Goal: Task Accomplishment & Management: Manage account settings

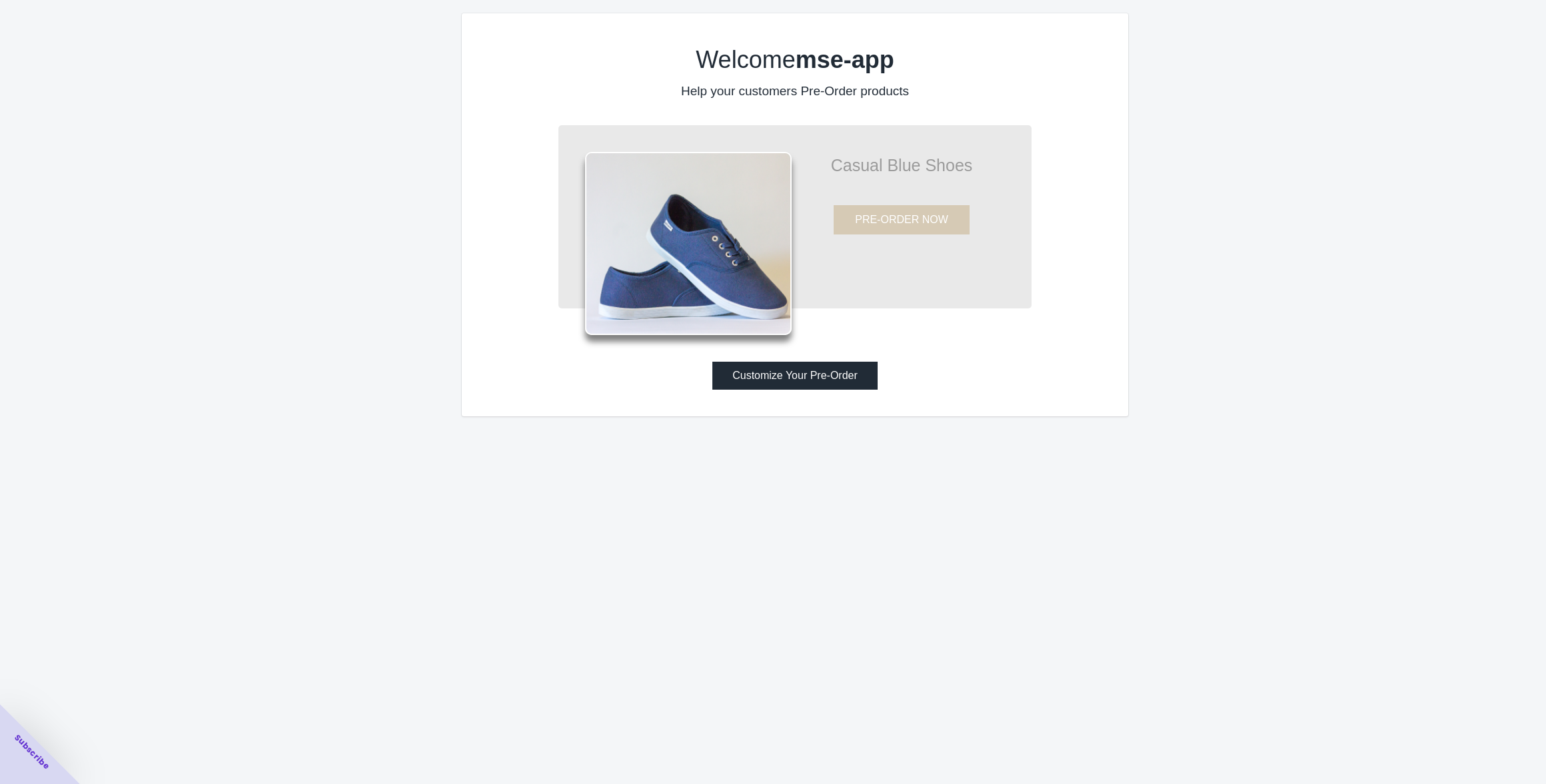
click at [794, 386] on button "Customize Your Pre-Order" at bounding box center [795, 376] width 165 height 28
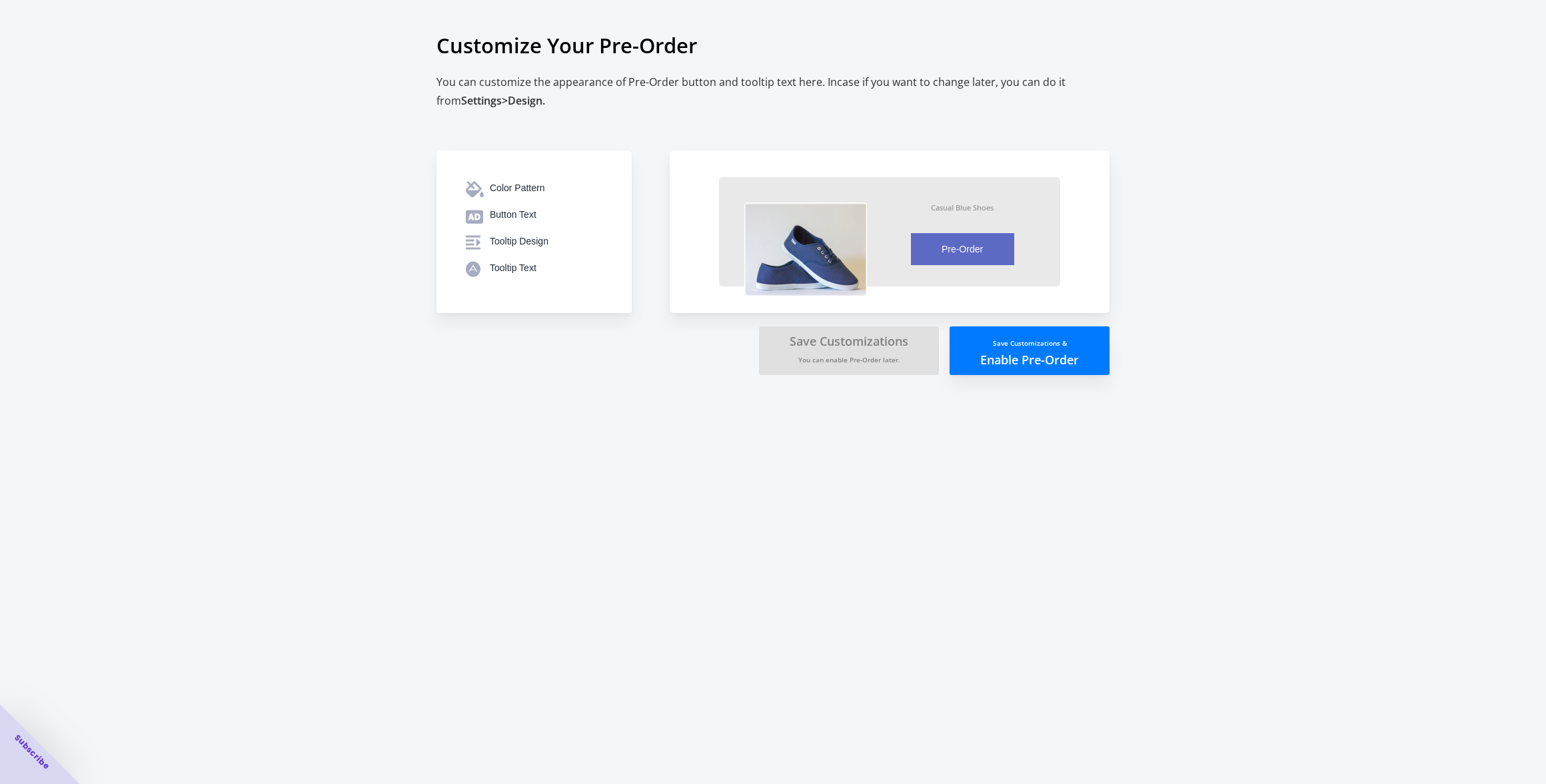
click at [588, 363] on div "Color Pattern Button Text Tooltip Design Tooltip Text Casual Blue Shoes Pre-Ord…" at bounding box center [765, 236] width 686 height 278
click at [1004, 346] on small "Save Customizations &" at bounding box center [1029, 343] width 74 height 9
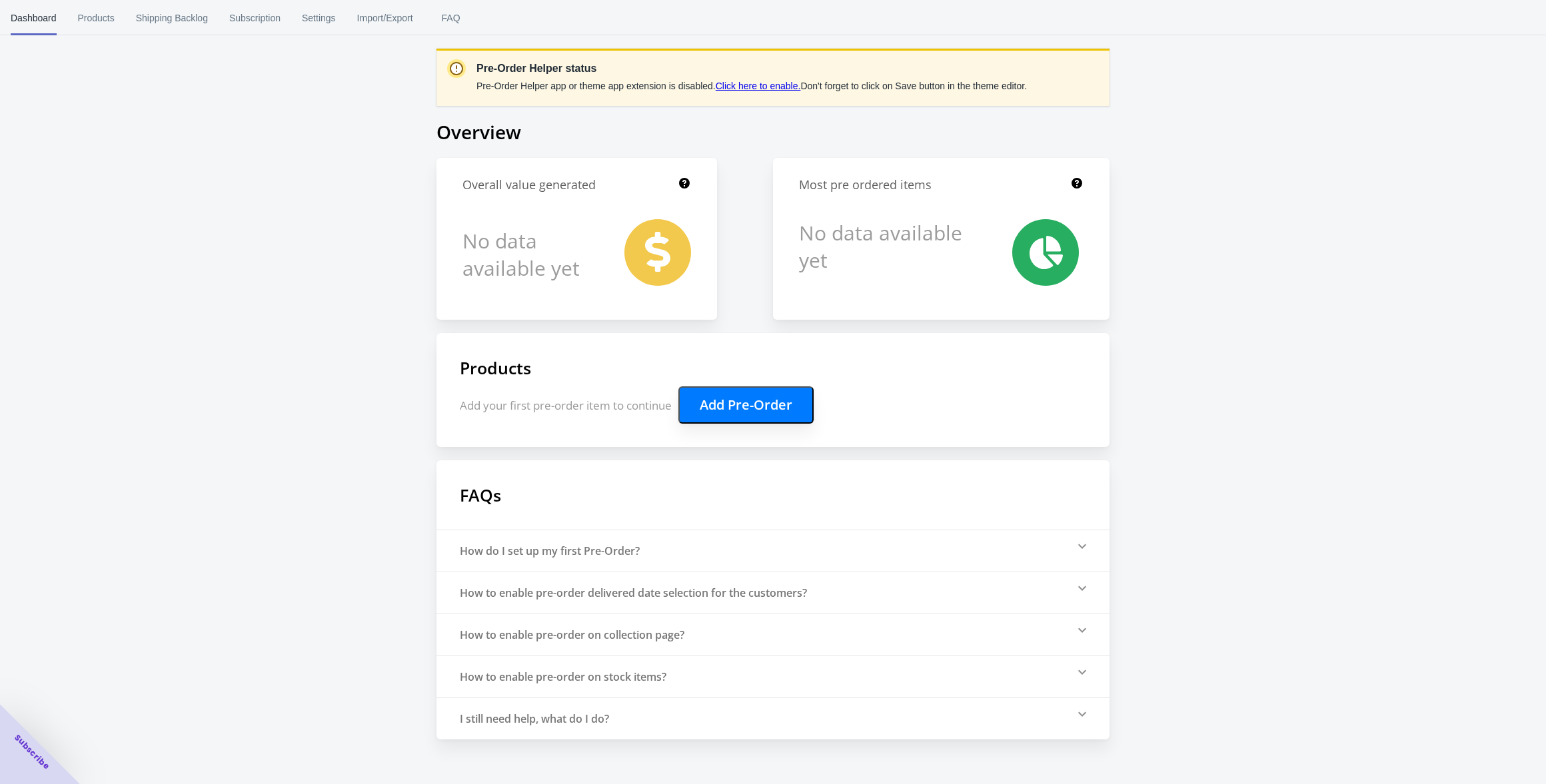
click at [323, 245] on div "Pre-Order Helper status Pre-Order Helper app or theme app extension is disabled…" at bounding box center [773, 370] width 1546 height 740
click at [340, 244] on div "Pre-Order Helper status Pre-Order Helper app or theme app extension is disabled…" at bounding box center [773, 370] width 1546 height 740
click at [105, 22] on span "Products" at bounding box center [96, 18] width 36 height 34
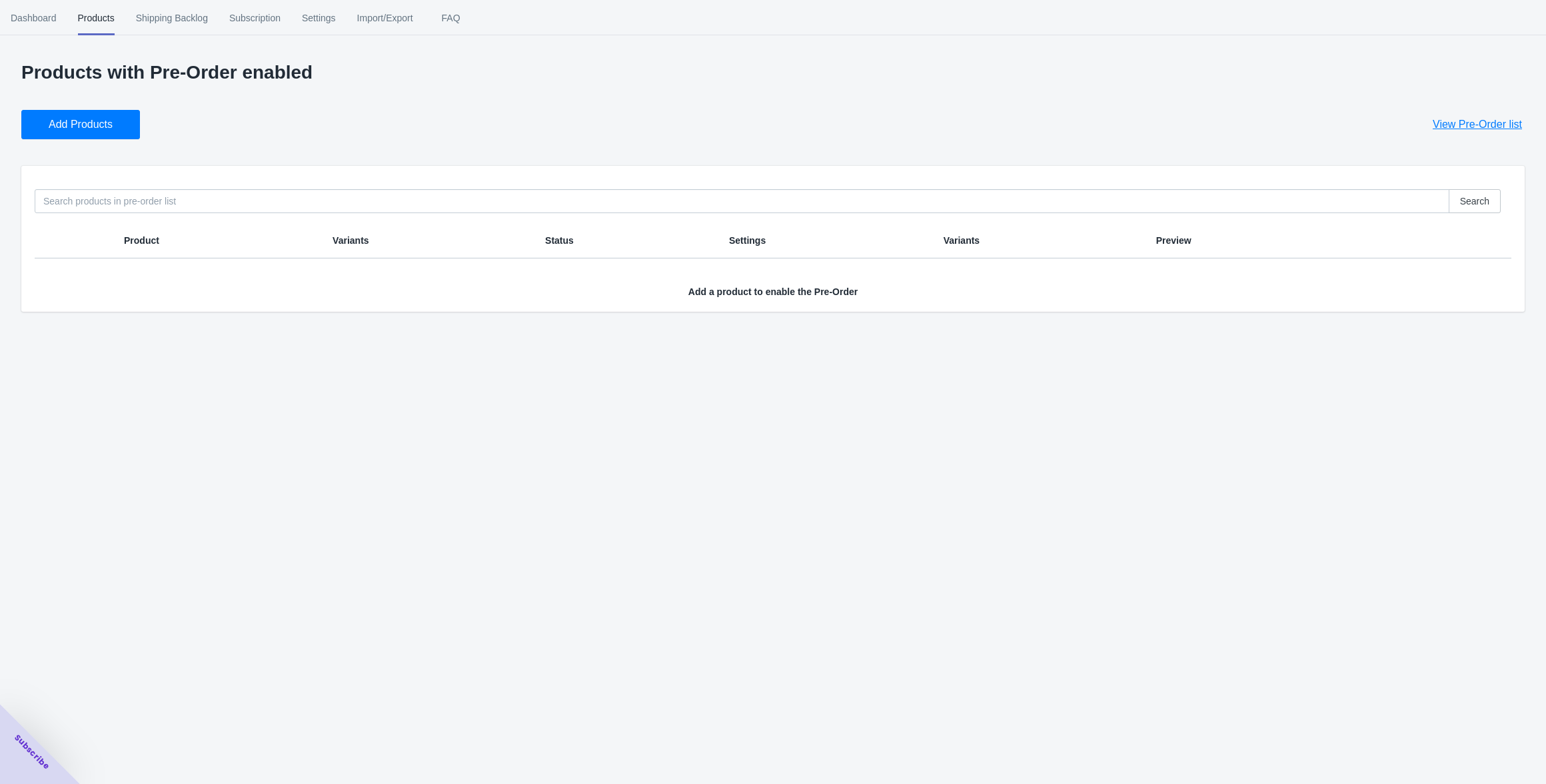
click at [430, 160] on div "Products with Pre-Order enabled Add Products View Pre-Order list Search Product…" at bounding box center [773, 187] width 1503 height 250
click at [111, 132] on button "Add Products" at bounding box center [81, 124] width 119 height 29
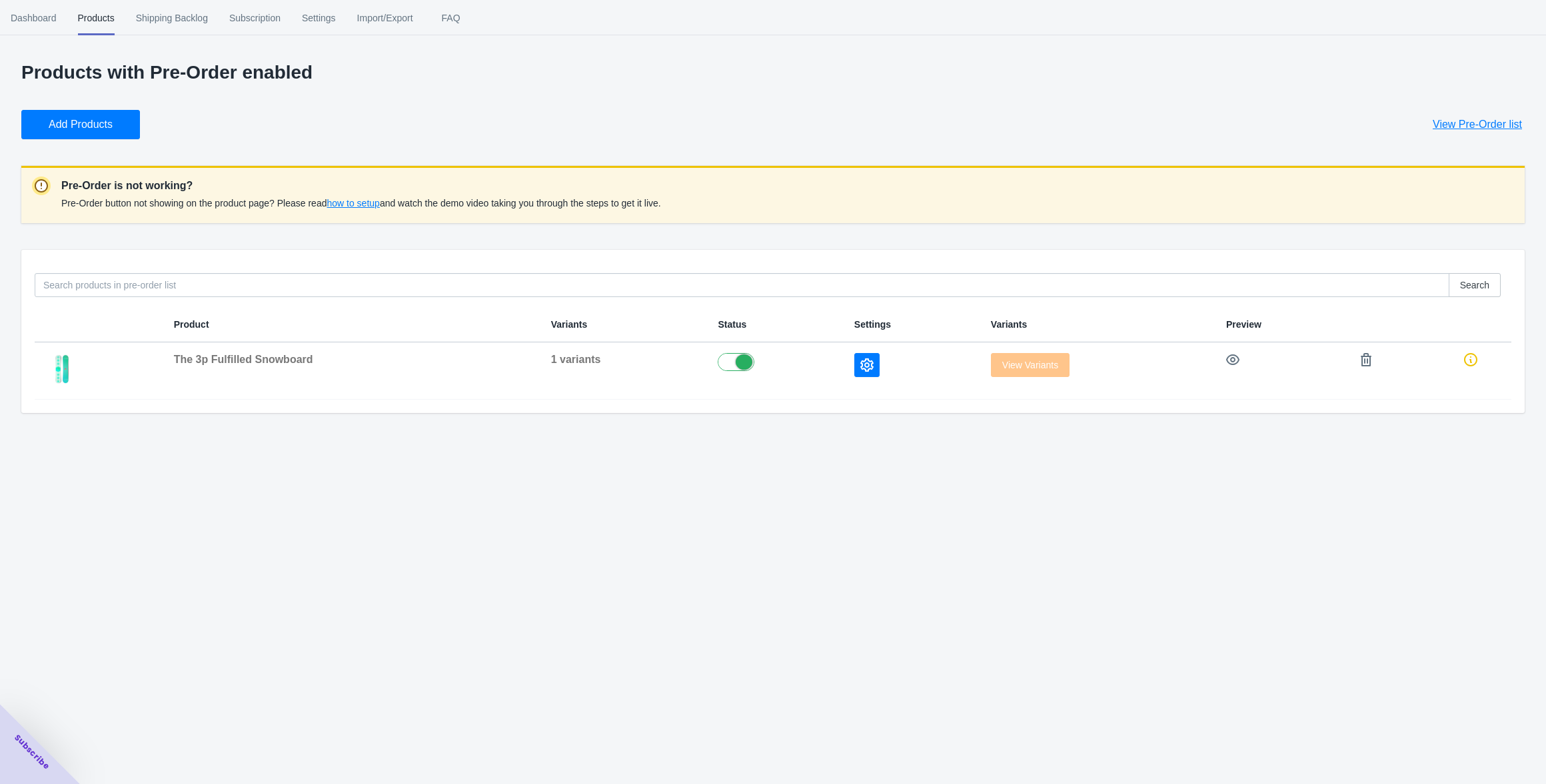
click at [754, 499] on div "Dashboard Products Shipping Backlog Subscription Settings Import/Export FAQ Das…" at bounding box center [773, 392] width 1546 height 784
click at [868, 361] on button "button" at bounding box center [866, 366] width 25 height 24
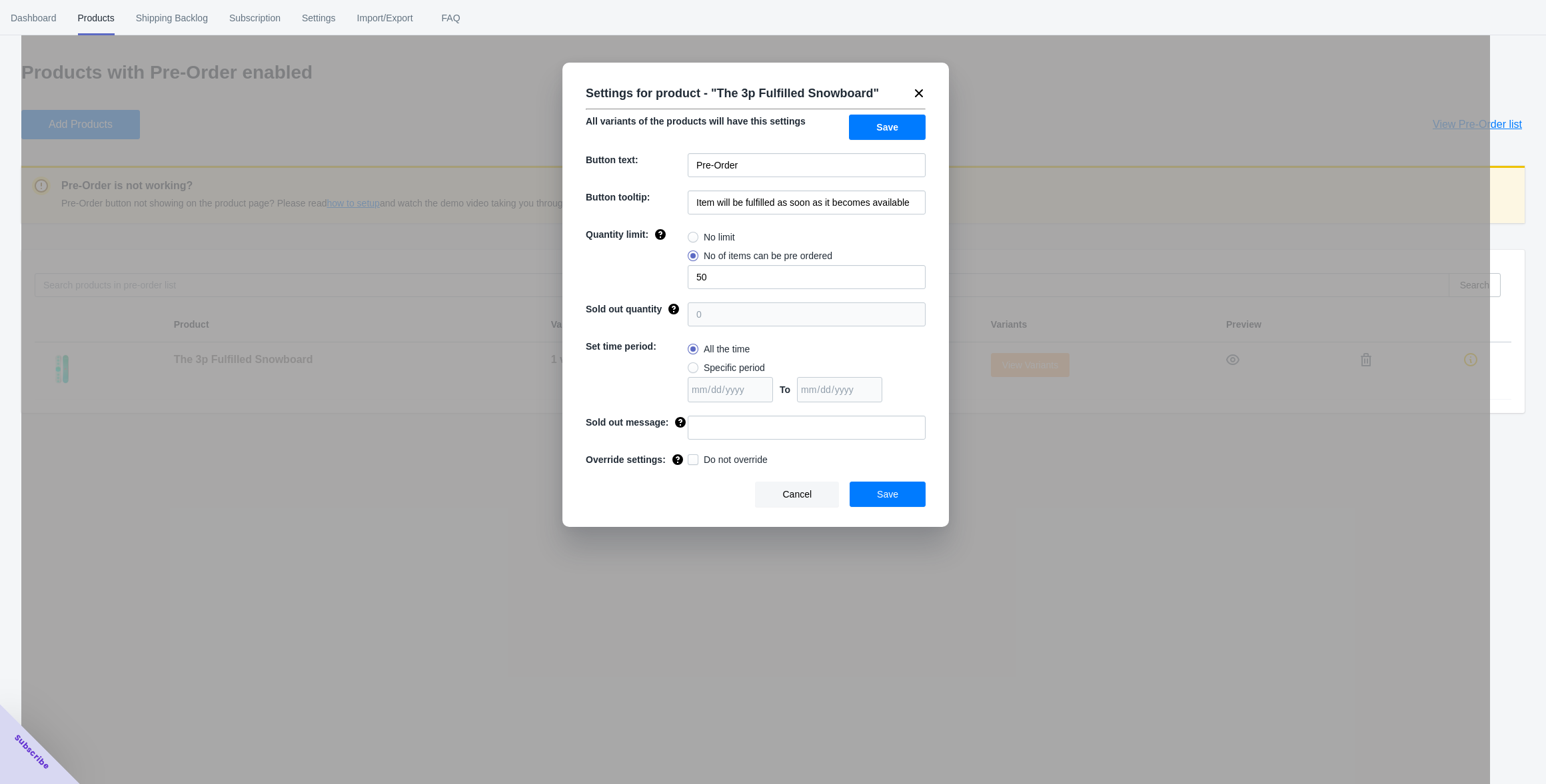
click at [891, 499] on span "Save" at bounding box center [888, 494] width 21 height 11
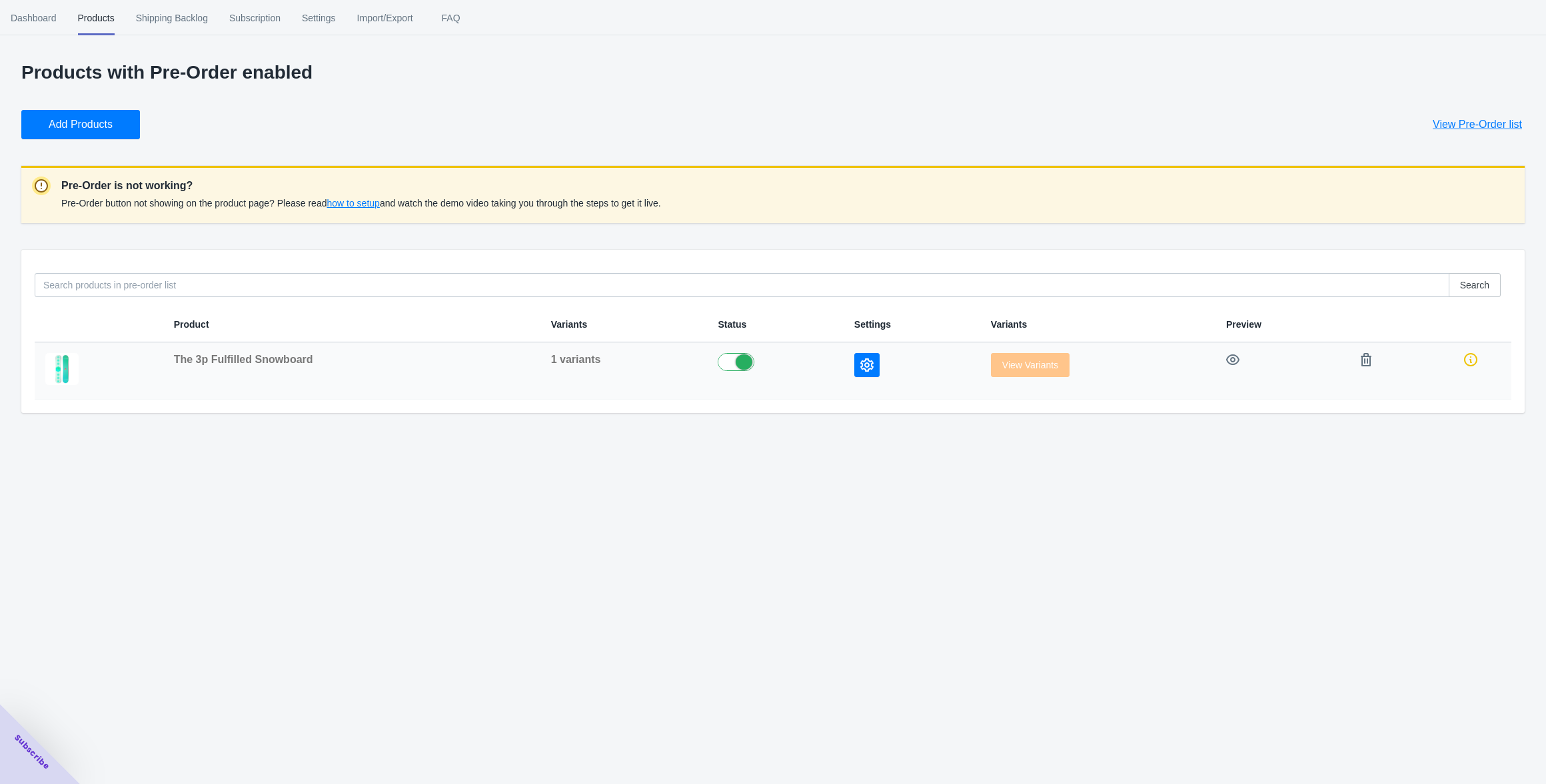
click at [207, 359] on span "The 3p Fulfilled Snowboard" at bounding box center [243, 360] width 140 height 11
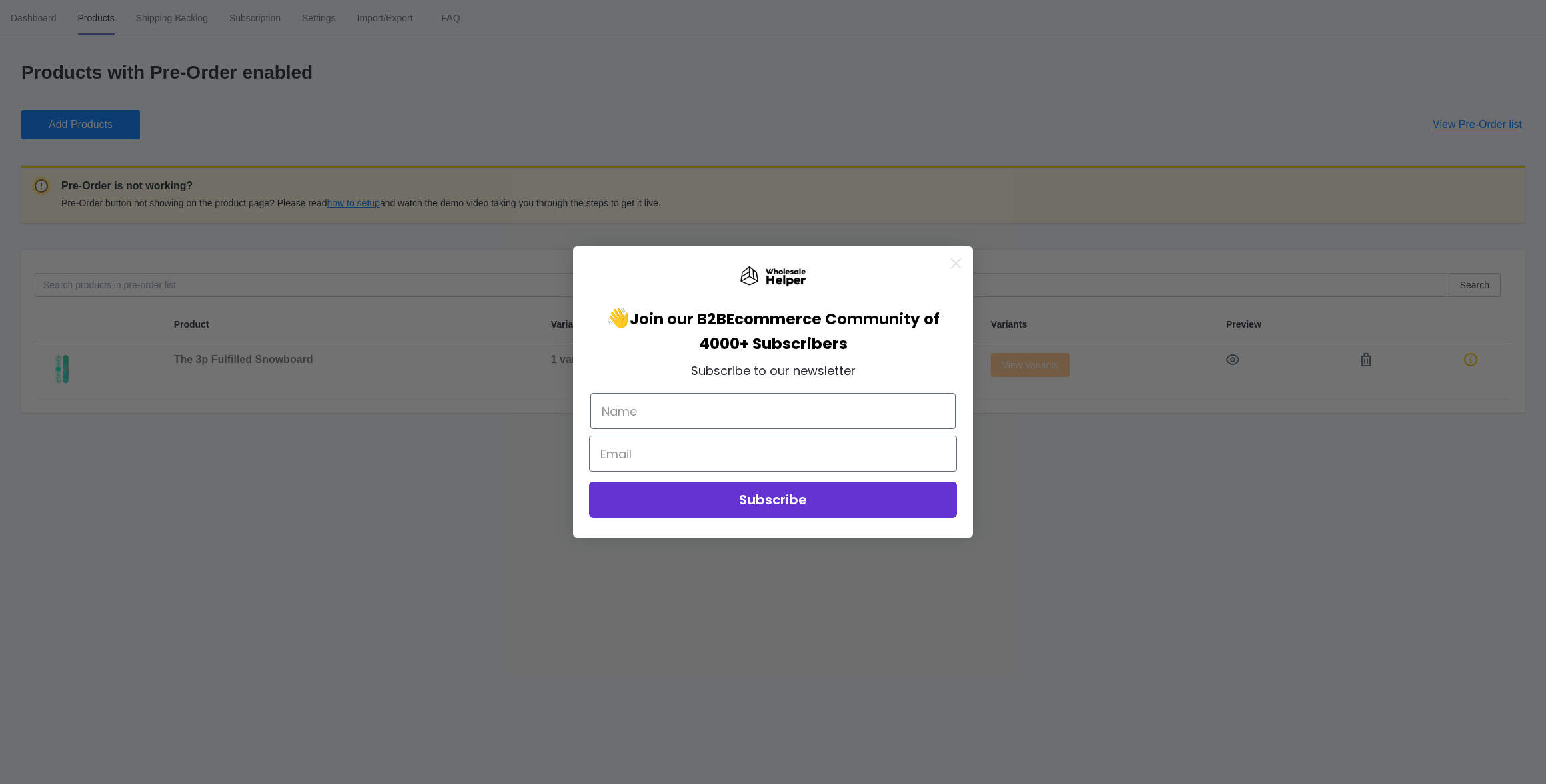
click at [952, 261] on icon "Close dialog" at bounding box center [956, 263] width 9 height 9
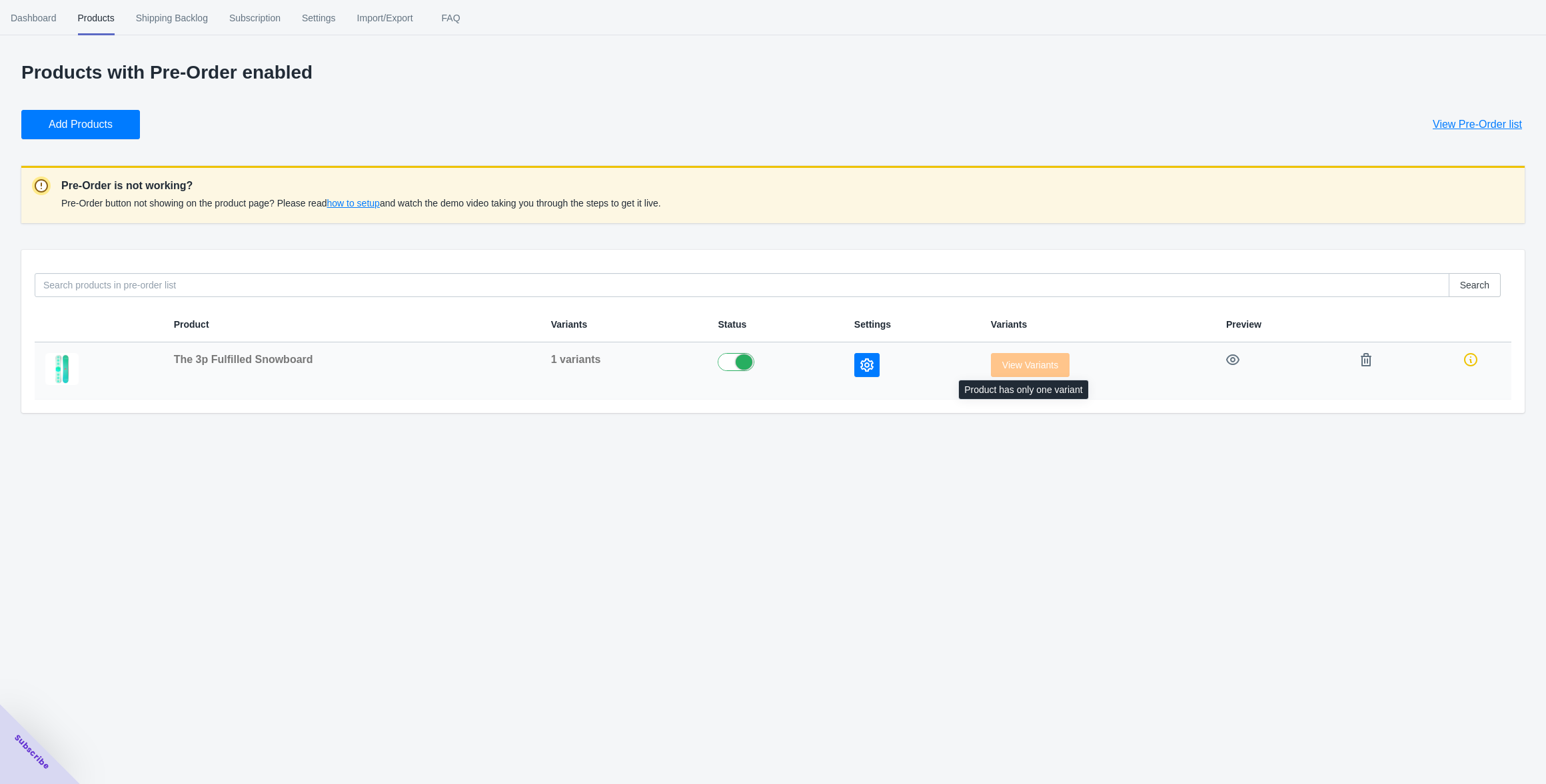
click at [1013, 366] on span "View Variants" at bounding box center [1030, 365] width 79 height 11
click at [860, 361] on icon "button" at bounding box center [866, 365] width 14 height 14
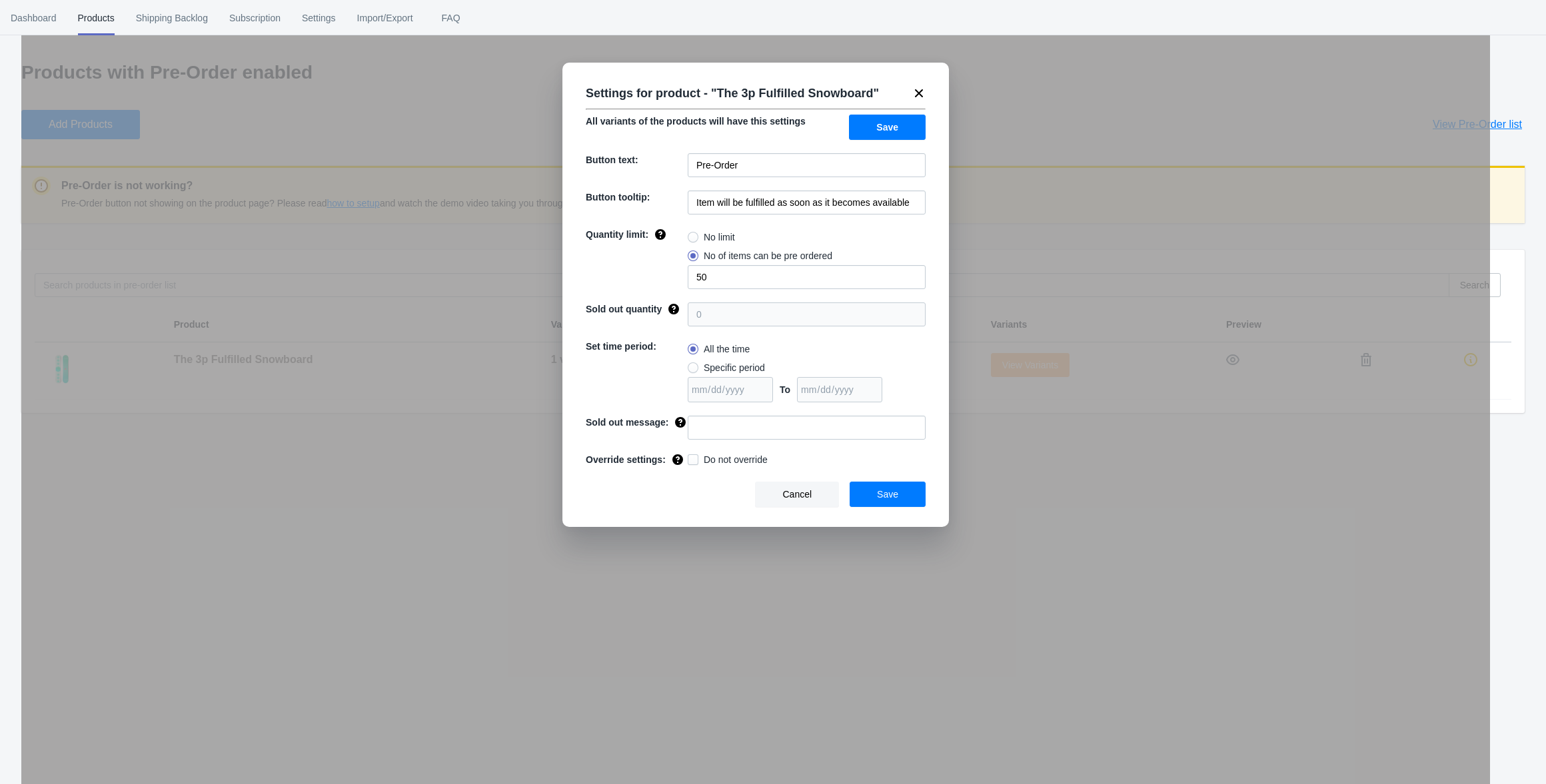
drag, startPoint x: 928, startPoint y: 92, endPoint x: 884, endPoint y: 102, distance: 45.1
click at [928, 92] on div "Settings for product - " The 3p Fulfilled Snowboard " All variants of the produ…" at bounding box center [755, 295] width 386 height 464
click at [914, 93] on icon at bounding box center [919, 93] width 14 height 14
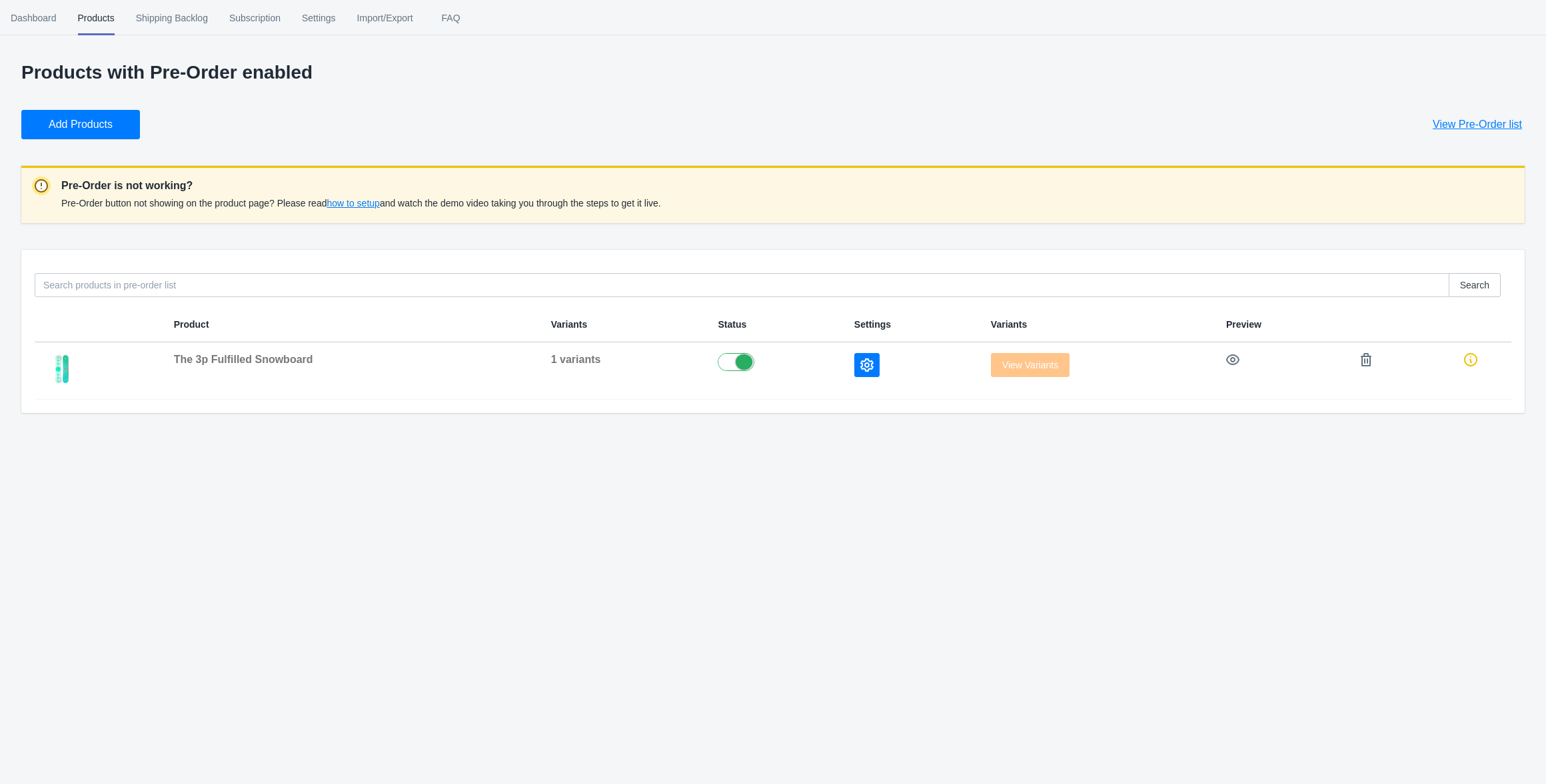
drag, startPoint x: 552, startPoint y: 423, endPoint x: 525, endPoint y: 421, distance: 27.1
click at [552, 423] on div "Products with Pre-Order enabled Add Products View Pre-Order list Pre-Order is n…" at bounding box center [773, 244] width 1546 height 364
click at [262, 363] on span "The 3p Fulfilled Snowboard" at bounding box center [243, 360] width 140 height 11
click at [861, 363] on icon "button" at bounding box center [866, 365] width 14 height 14
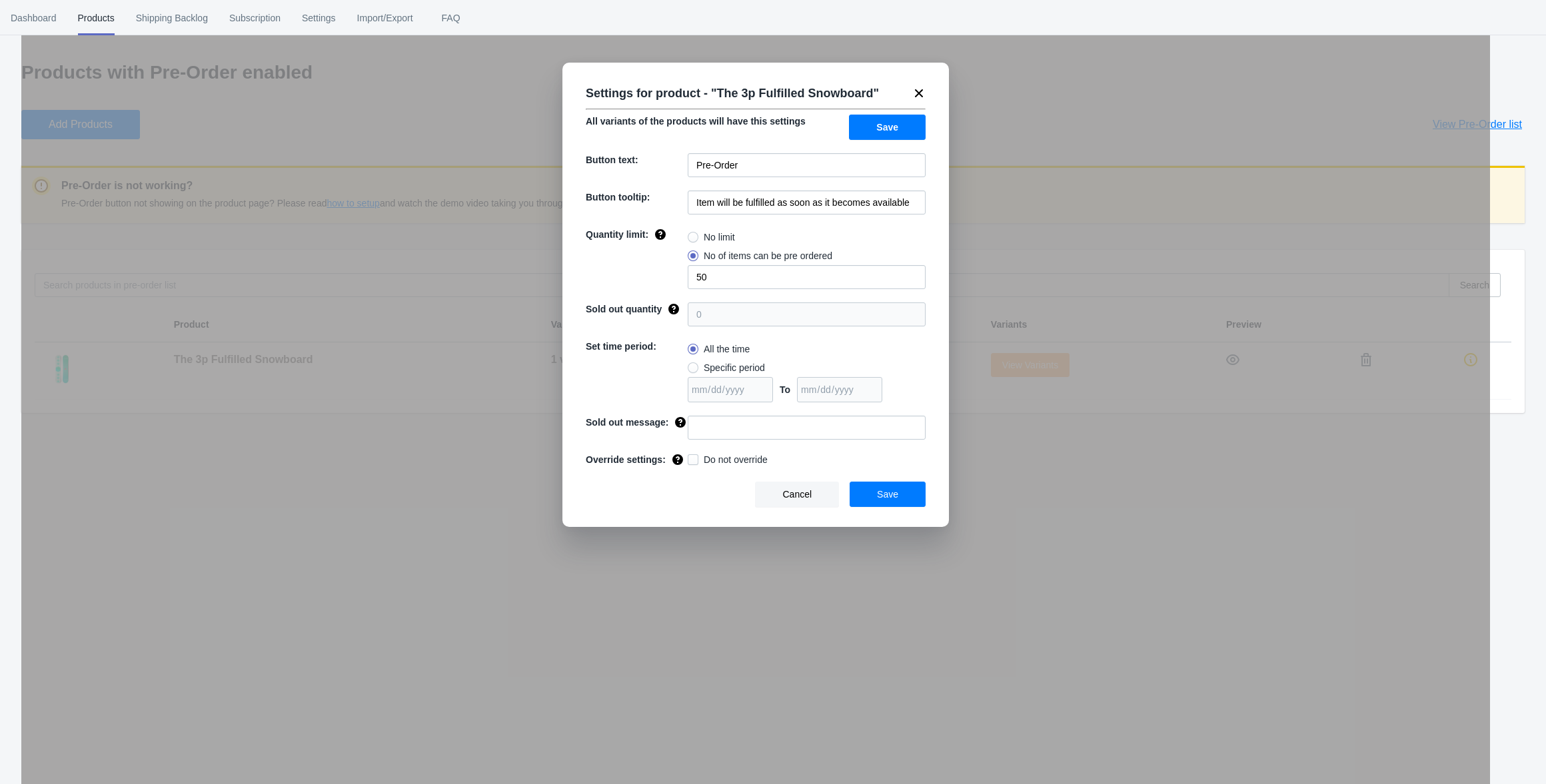
click at [712, 237] on span "No limit" at bounding box center [719, 237] width 31 height 14
click at [692, 235] on input "No limit" at bounding box center [691, 234] width 1 height 1
radio input "true"
click at [728, 466] on span "Do not override" at bounding box center [735, 459] width 64 height 14
click at [691, 457] on input "Do not override" at bounding box center [690, 456] width 1 height 1
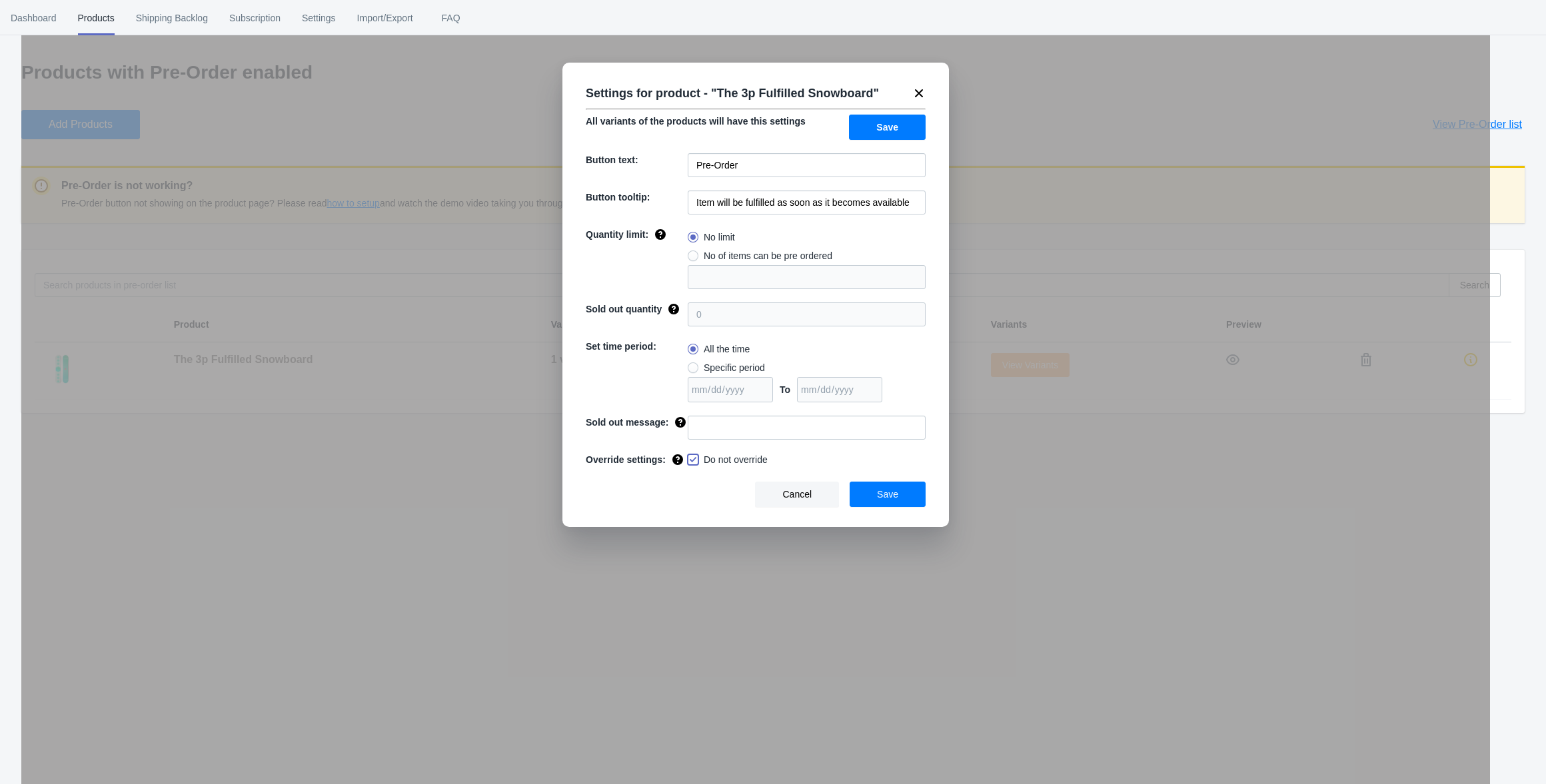
checkbox input "true"
click at [622, 283] on div "Quantity limit:" at bounding box center [637, 258] width 102 height 62
click at [911, 126] on button "Save" at bounding box center [886, 127] width 77 height 25
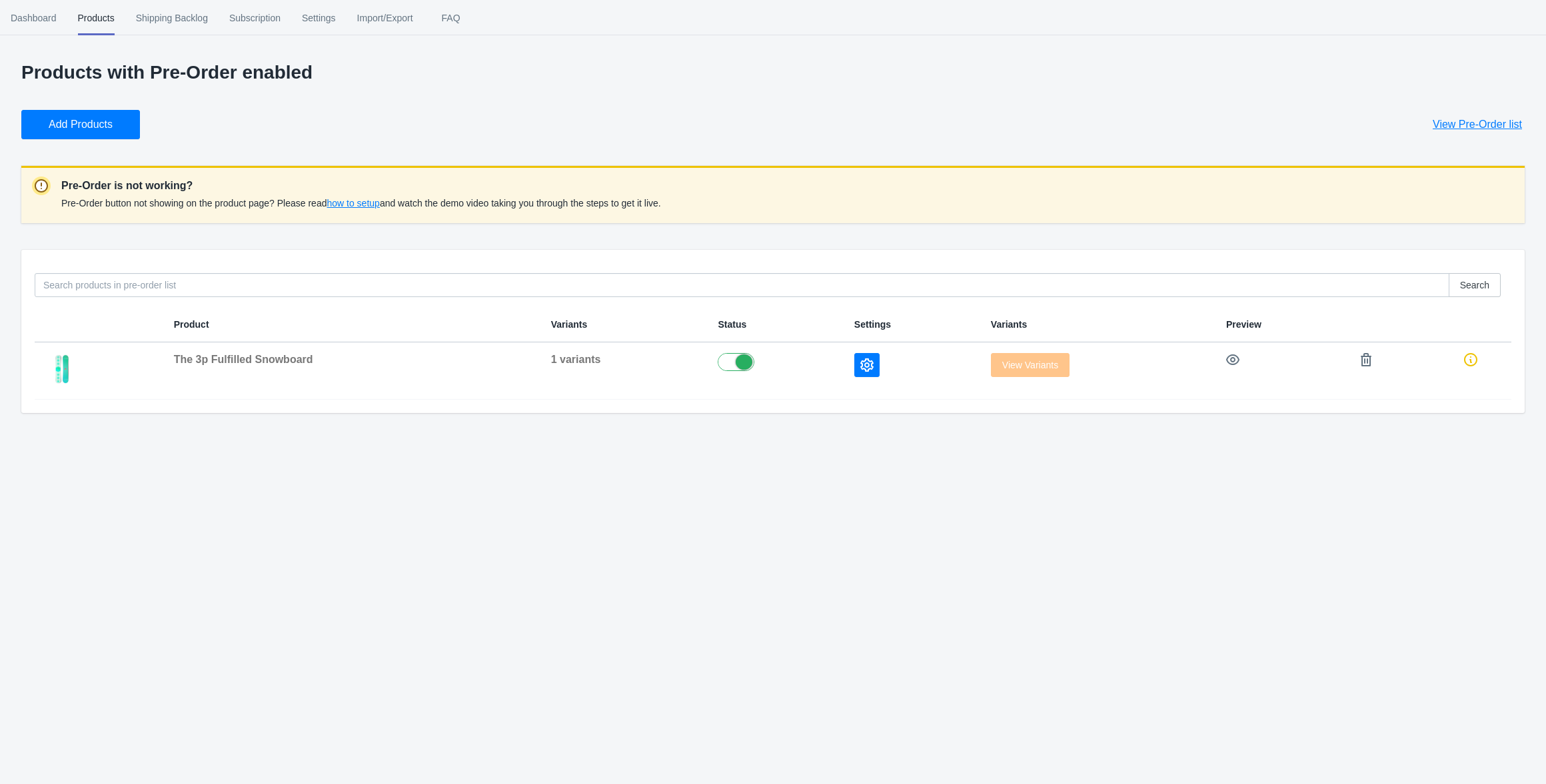
click at [667, 587] on div "Dashboard Products Shipping Backlog Subscription Settings Import/Export FAQ Das…" at bounding box center [773, 392] width 1546 height 784
click at [354, 200] on span "how to setup" at bounding box center [353, 203] width 53 height 11
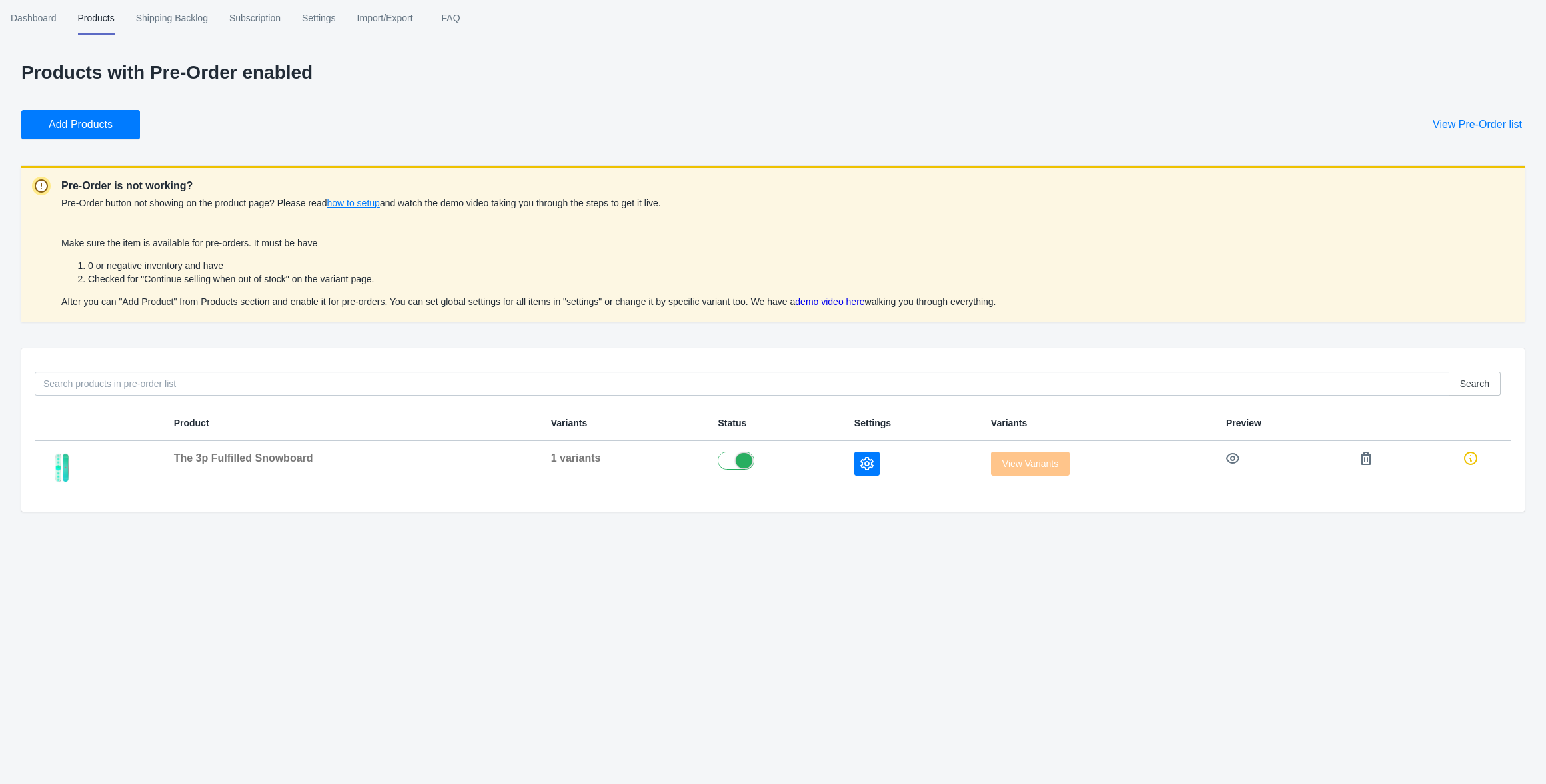
click at [237, 152] on div "Products with Pre-Order enabled Add Products View Pre-Order list Pre-Order is n…" at bounding box center [773, 287] width 1503 height 450
click at [240, 122] on div "Add Products View Pre-Order list" at bounding box center [768, 119] width 1514 height 40
click at [1373, 459] on button "button" at bounding box center [1366, 459] width 24 height 24
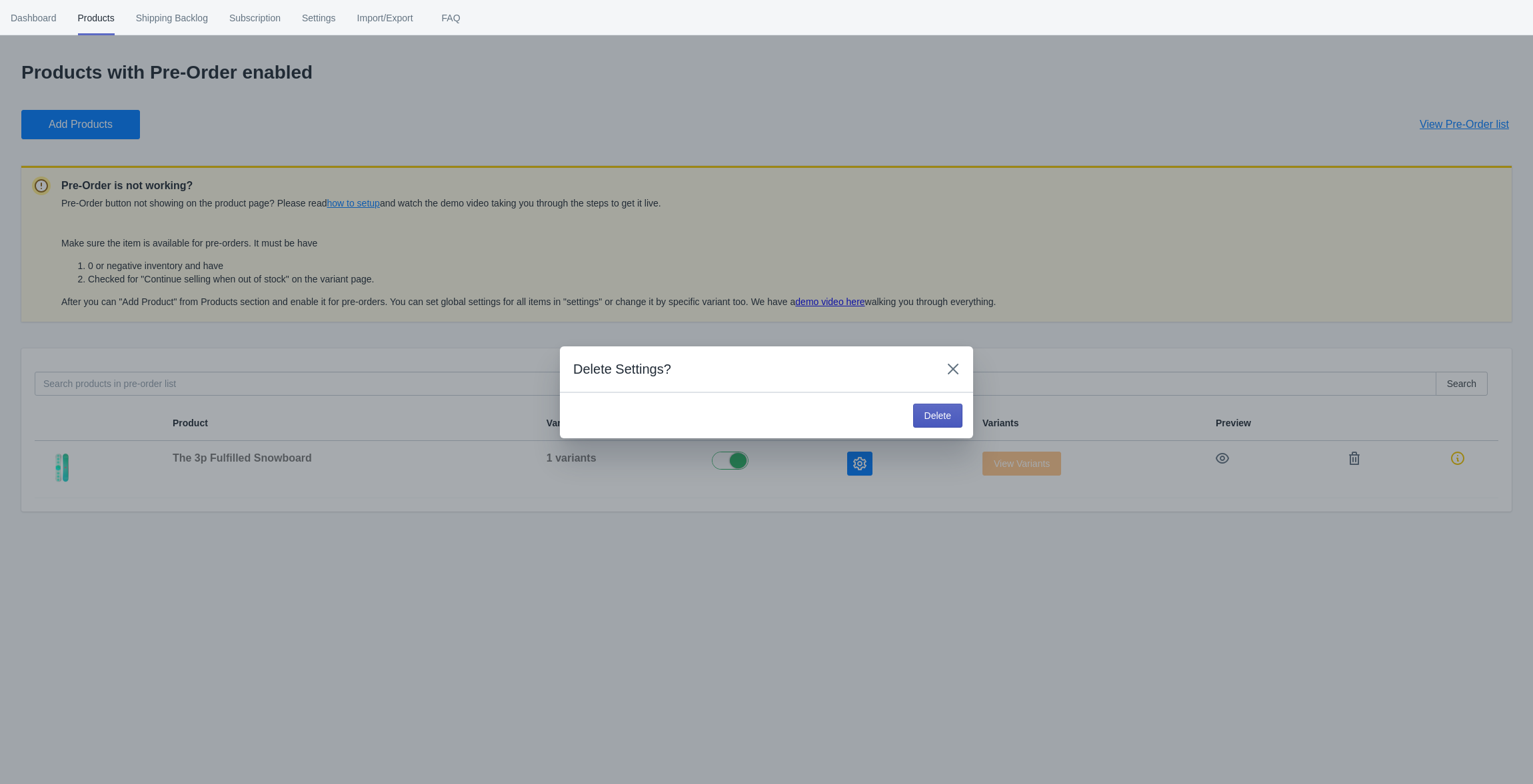
click at [943, 419] on span "Delete" at bounding box center [938, 416] width 26 height 11
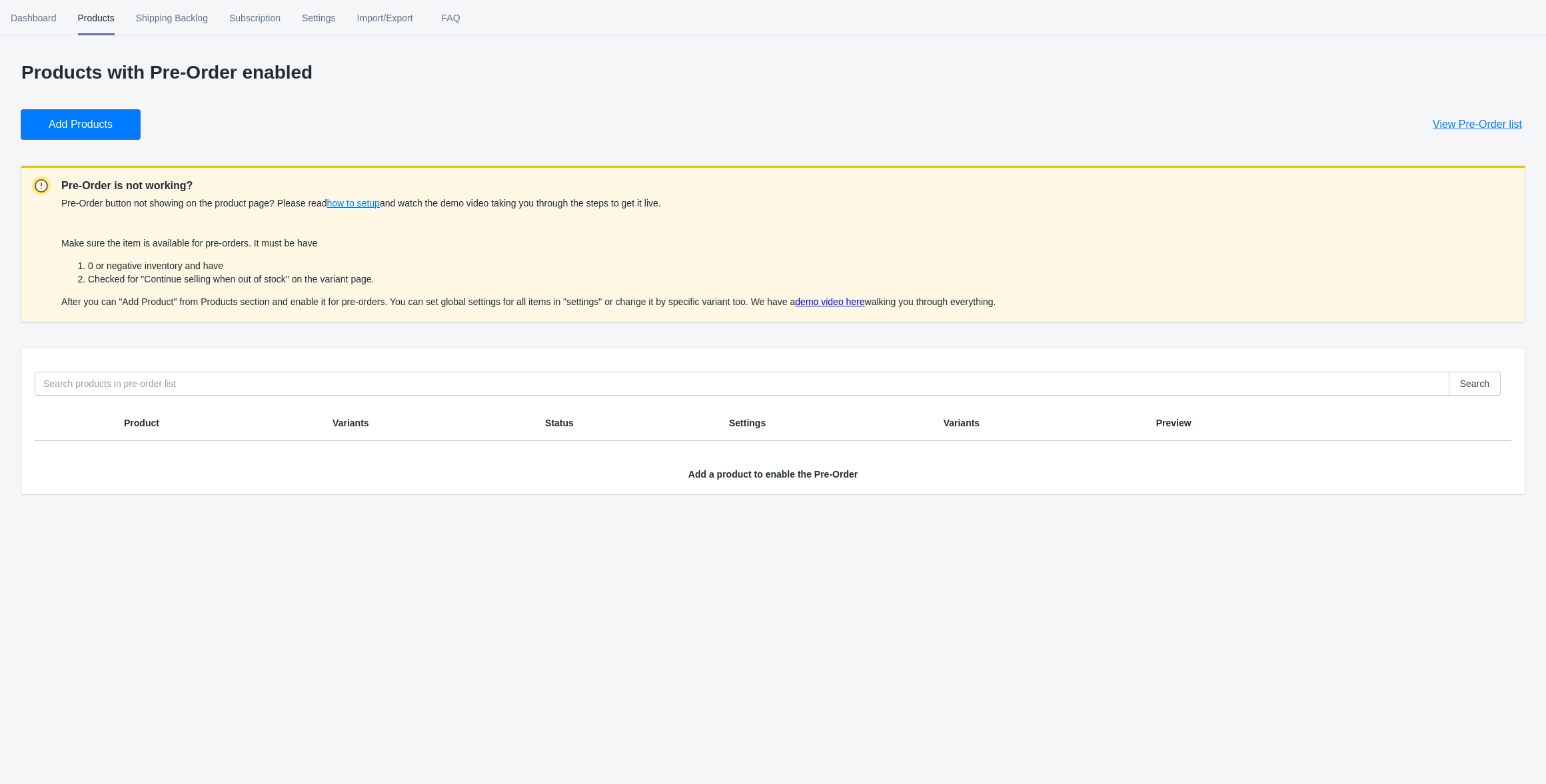
click at [124, 120] on button "Add Products" at bounding box center [81, 124] width 119 height 29
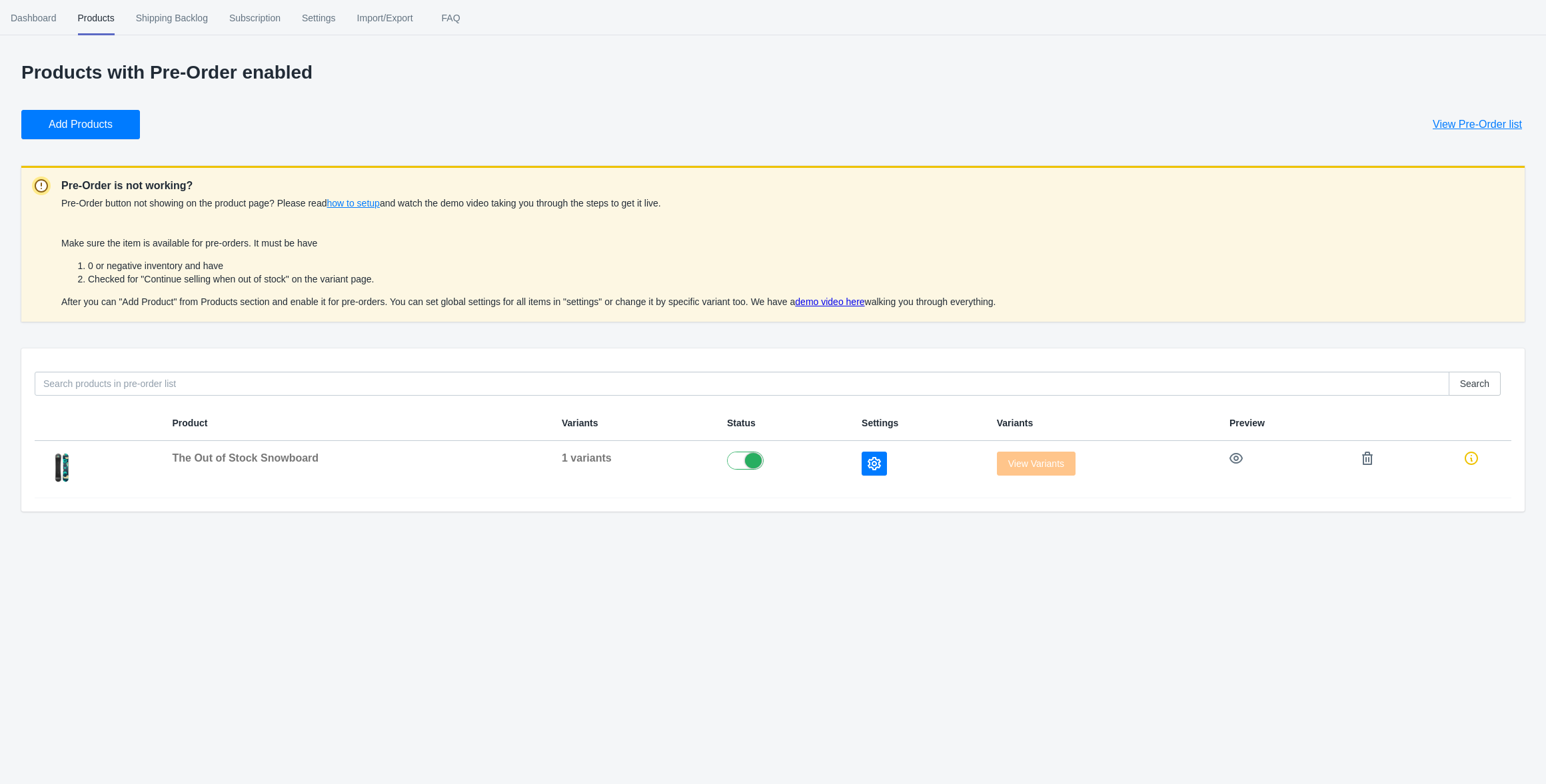
drag, startPoint x: 778, startPoint y: 522, endPoint x: 796, endPoint y: 519, distance: 18.2
click at [789, 519] on div "Products with Pre-Order enabled Add Products View Pre-Order list Pre-Order is n…" at bounding box center [773, 293] width 1546 height 463
click at [868, 459] on icon "button" at bounding box center [874, 464] width 14 height 14
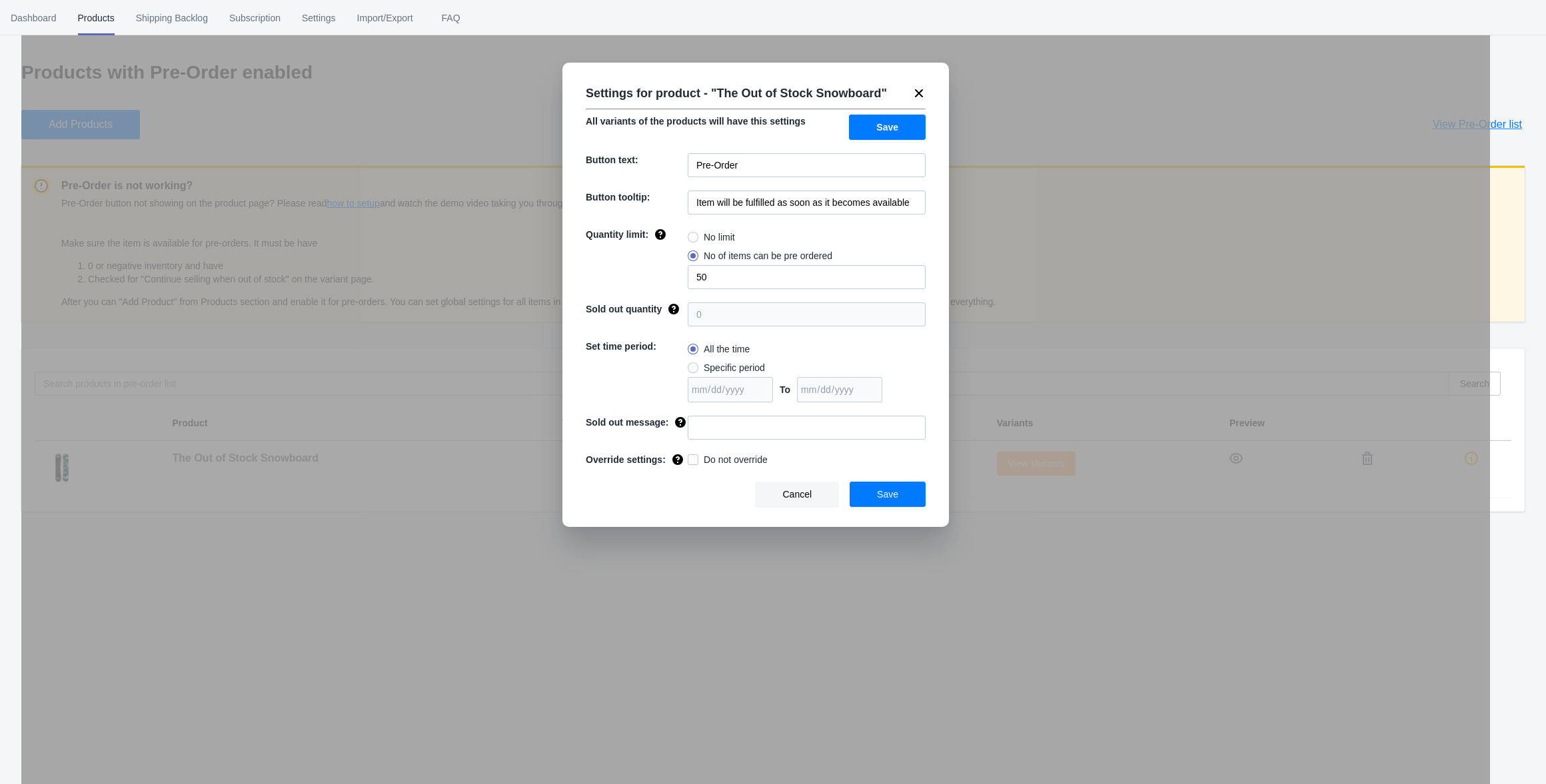
click at [851, 457] on div "Settings for product - " The Out of Stock Snowboard " All variants of the produ…" at bounding box center [755, 295] width 386 height 464
click at [918, 501] on button "Save" at bounding box center [887, 494] width 76 height 25
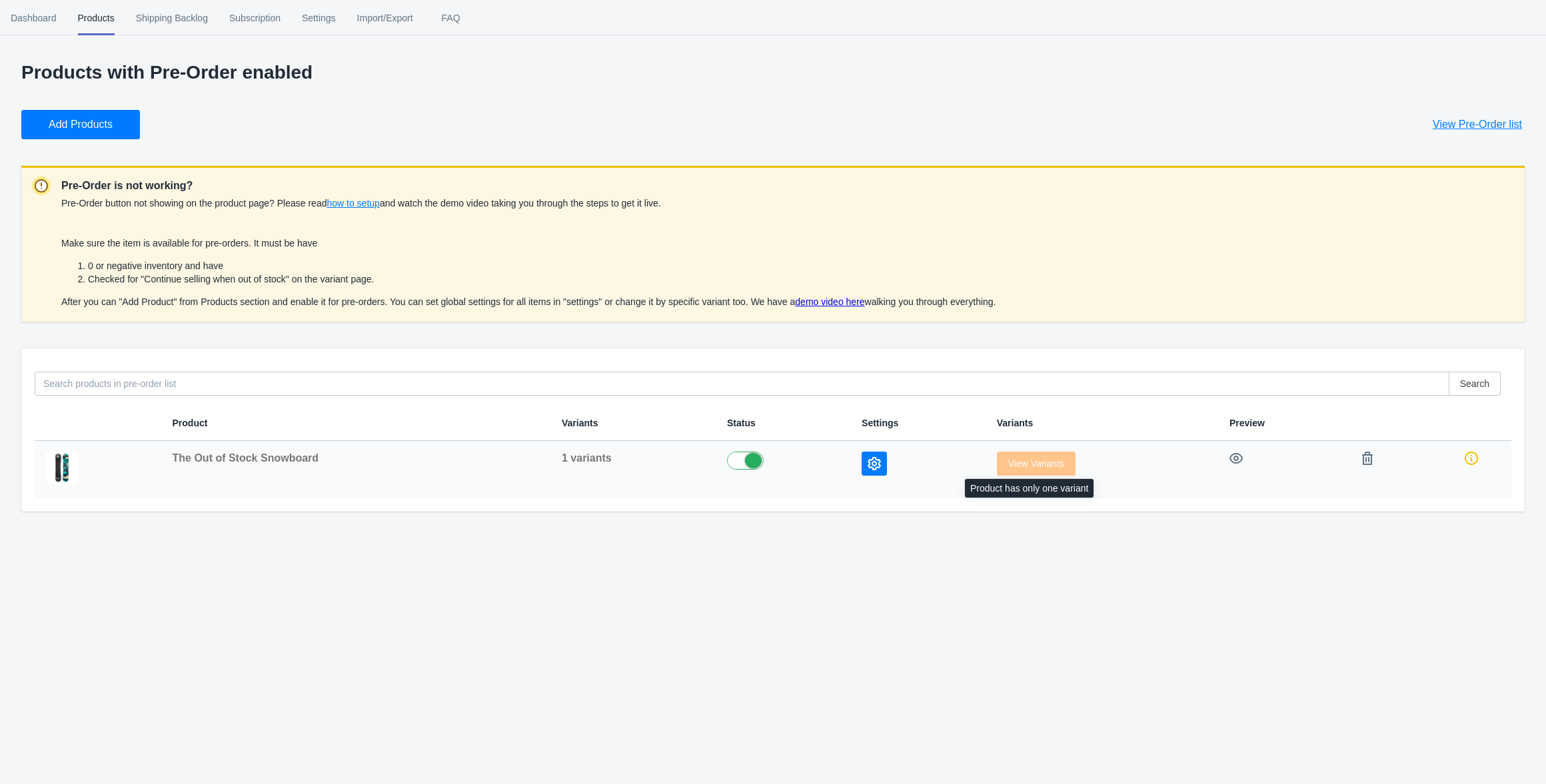
click at [1032, 462] on span "View Variants" at bounding box center [1036, 464] width 79 height 11
drag, startPoint x: 182, startPoint y: 279, endPoint x: 469, endPoint y: 235, distance: 290.4
click at [200, 279] on li "Checked for "Continue selling when out of stock" on the variant page." at bounding box center [542, 279] width 908 height 14
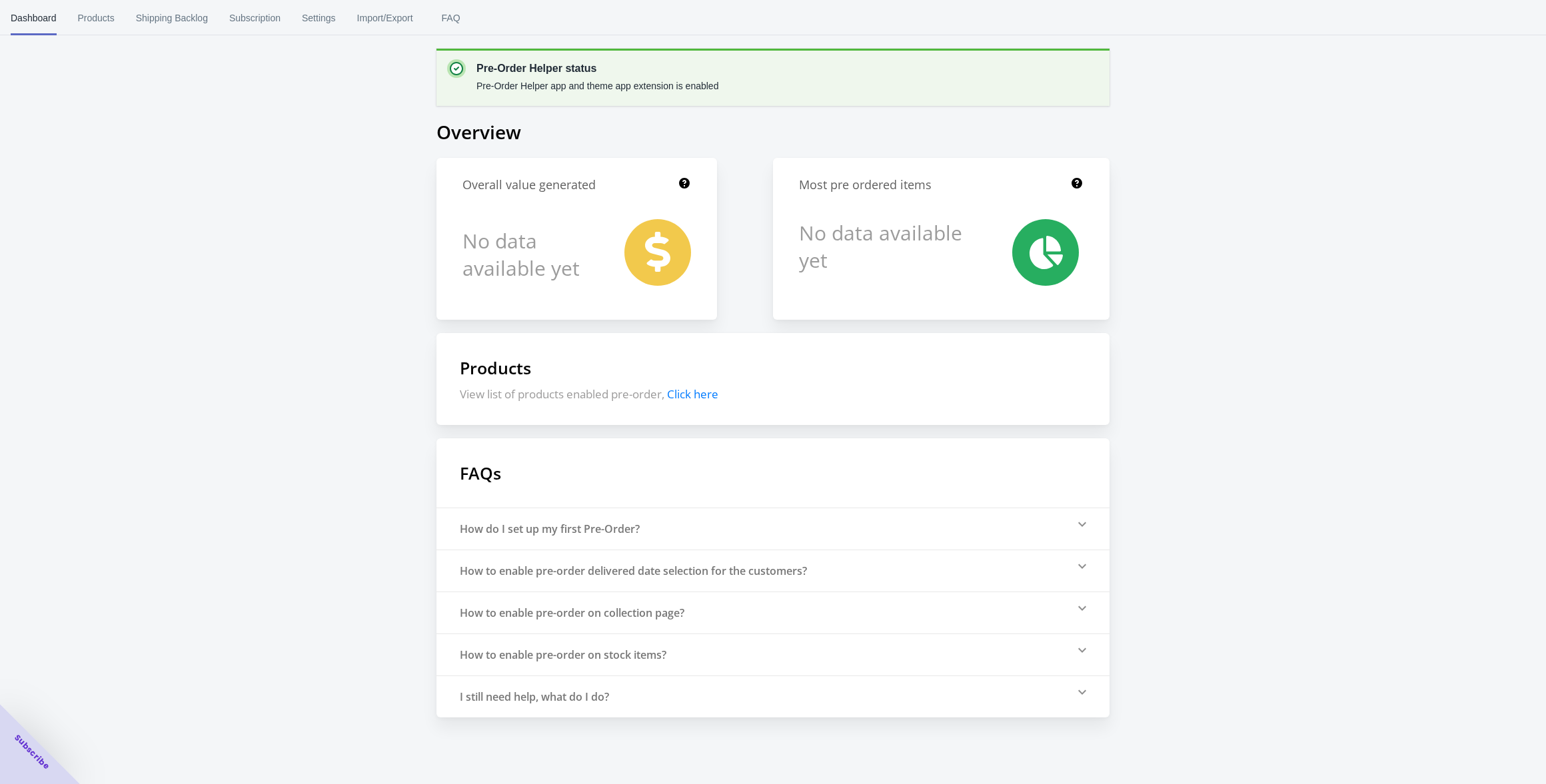
click at [1239, 82] on div "Pre-Order Helper status Pre-Order Helper app and theme app extension is enabled…" at bounding box center [773, 358] width 1546 height 717
click at [1249, 77] on div "Pre-Order Helper status Pre-Order Helper app and theme app extension is enabled…" at bounding box center [773, 358] width 1546 height 717
click at [96, 19] on span "Products" at bounding box center [96, 18] width 36 height 34
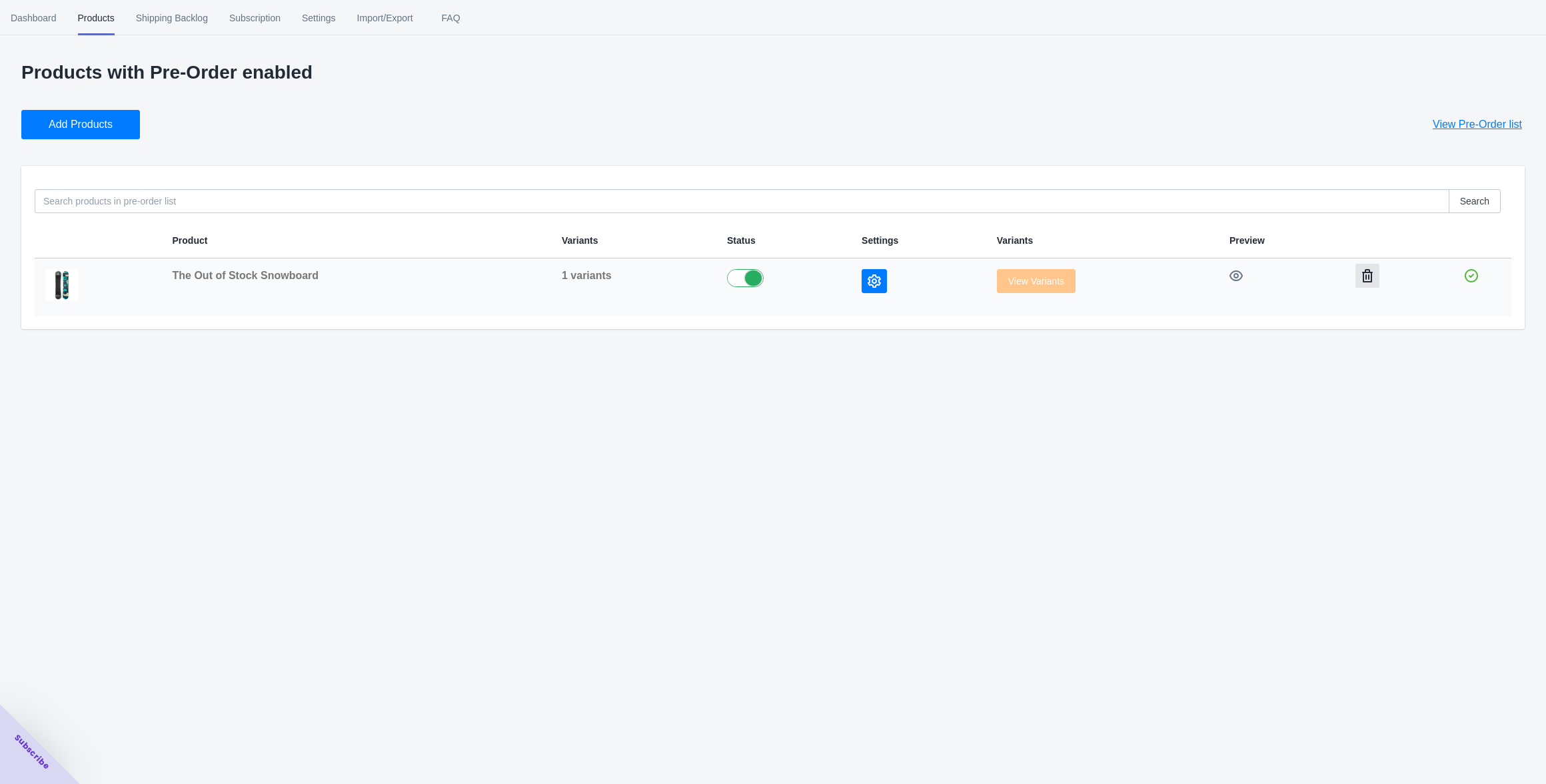
click at [1375, 278] on button "button" at bounding box center [1367, 276] width 24 height 24
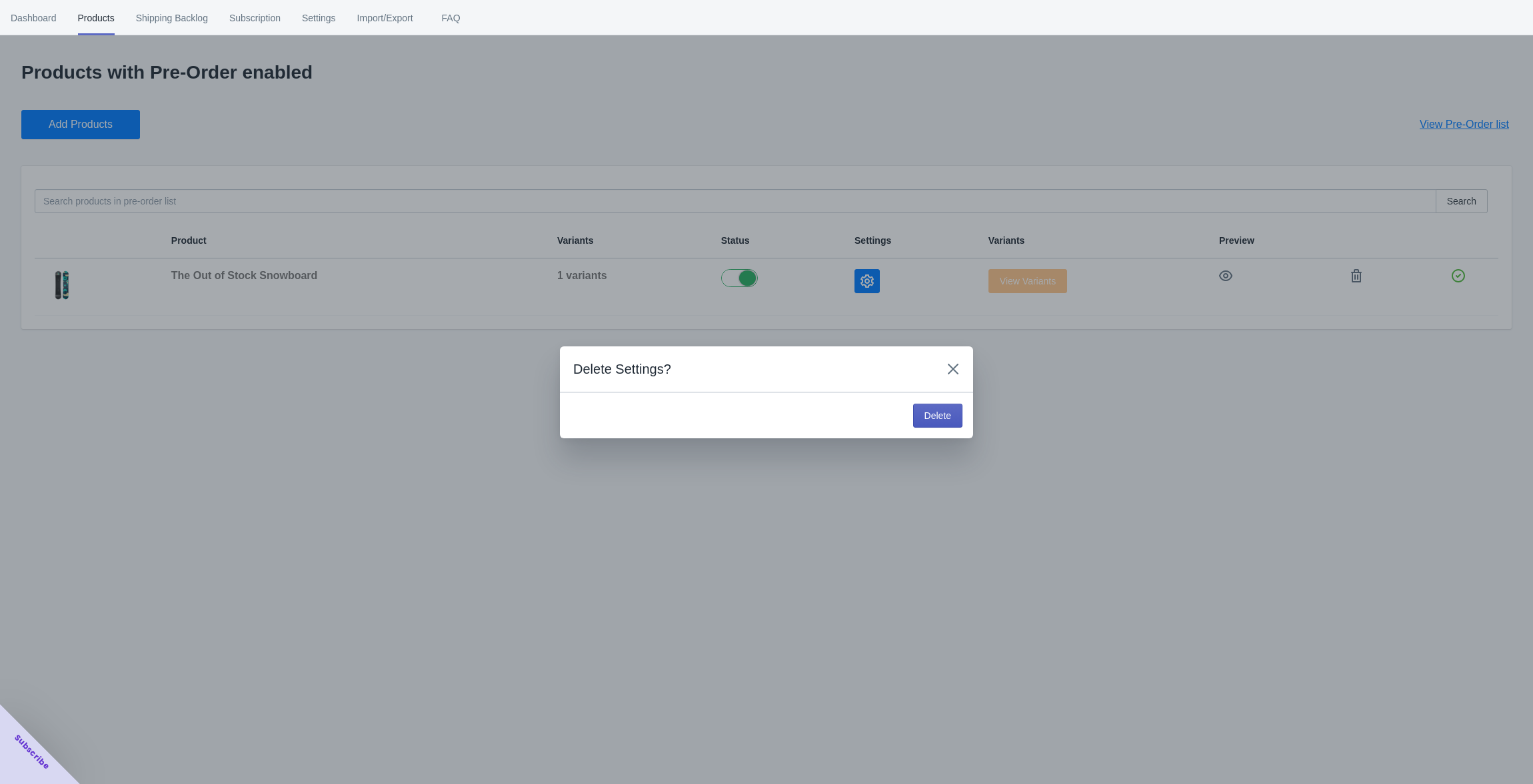
click at [933, 421] on button "Delete" at bounding box center [938, 416] width 49 height 24
